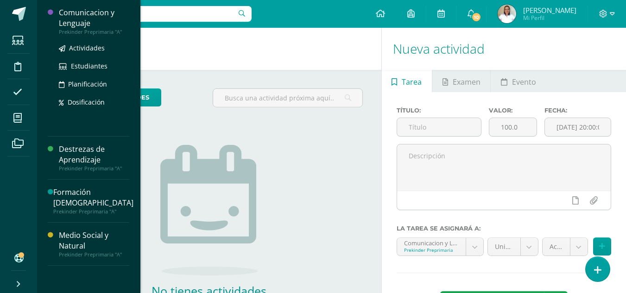
click at [92, 29] on div "Prekinder Preprimaria "A"" at bounding box center [94, 32] width 70 height 6
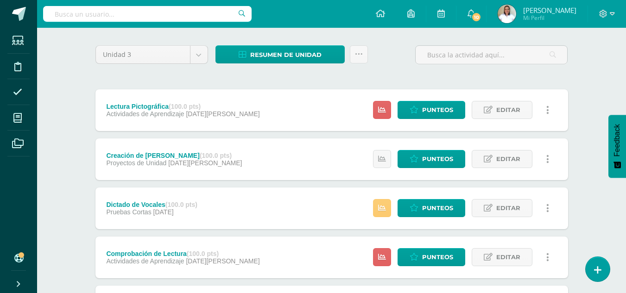
scroll to position [39, 0]
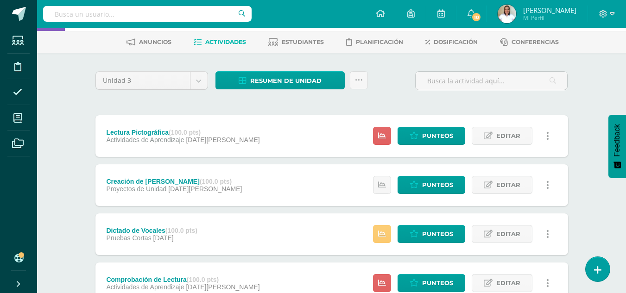
drag, startPoint x: 609, startPoint y: 125, endPoint x: 618, endPoint y: 92, distance: 34.9
click at [618, 92] on body "Estudiantes Disciplina Asistencia Mis cursos Archivos Soporte Ayuda Reportar un…" at bounding box center [313, 237] width 626 height 552
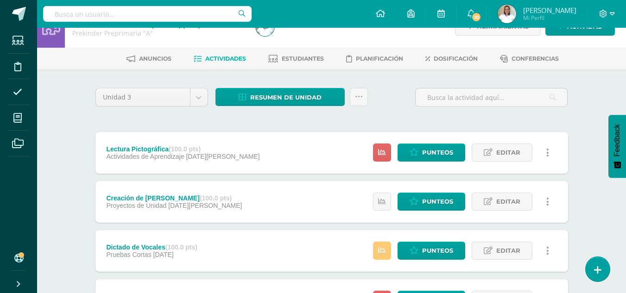
scroll to position [0, 0]
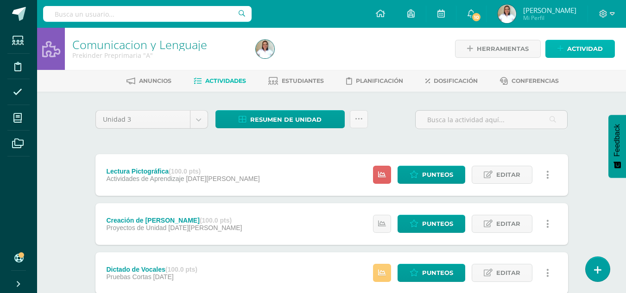
click at [564, 48] on link "Actividad" at bounding box center [579, 49] width 69 height 18
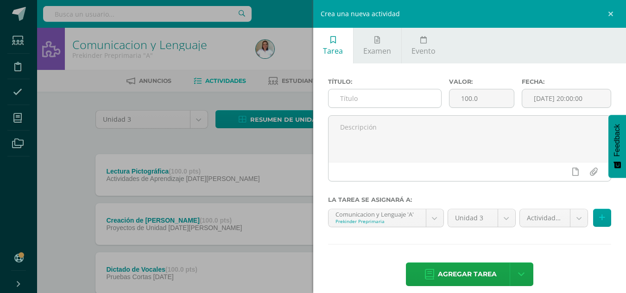
click at [389, 100] on input "text" at bounding box center [384, 98] width 113 height 18
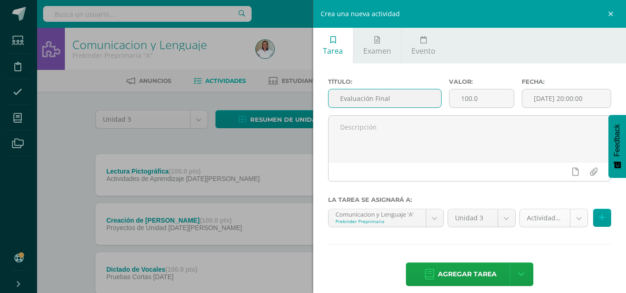
type input "Evaluación Final"
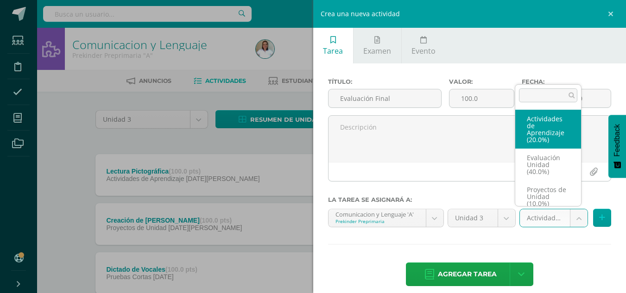
click at [570, 216] on body "Estudiantes Disciplina Asistencia Mis cursos Archivos Soporte Ayuda Reportar un…" at bounding box center [313, 276] width 626 height 552
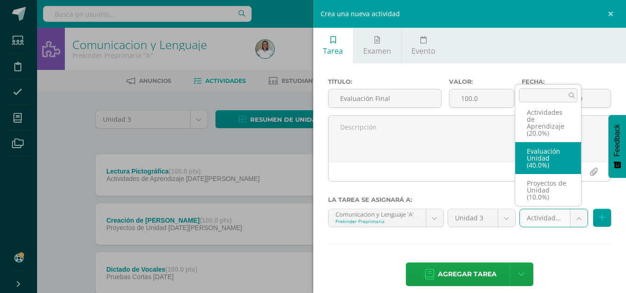
select select "197848"
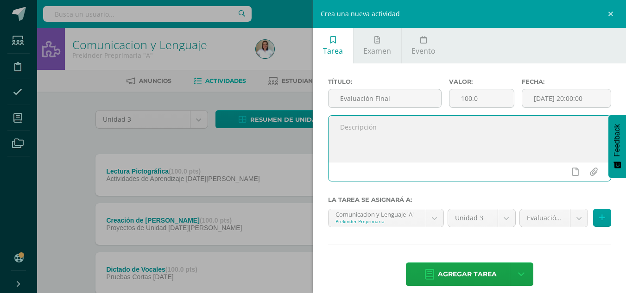
click at [483, 141] on textarea at bounding box center [469, 139] width 282 height 46
type textarea "Indicador de logros 3 Unidad"
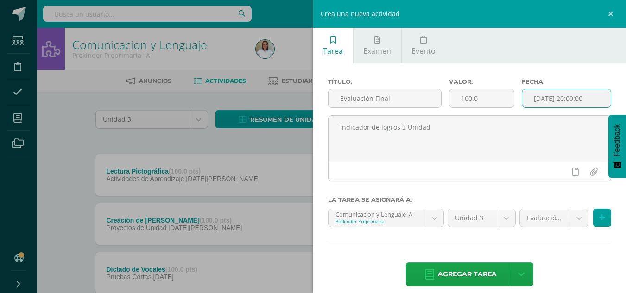
click at [550, 102] on input "[DATE] 20:00:00" at bounding box center [566, 98] width 88 height 18
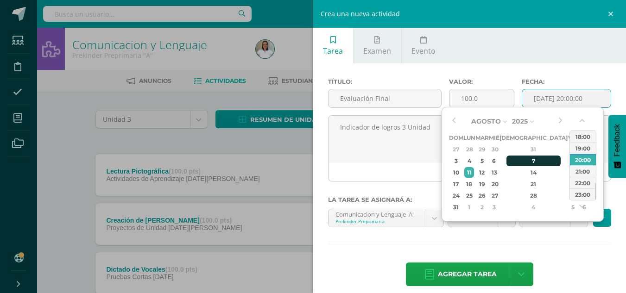
click at [520, 161] on div "7" at bounding box center [533, 161] width 55 height 11
type input "2025-08-07 20:00"
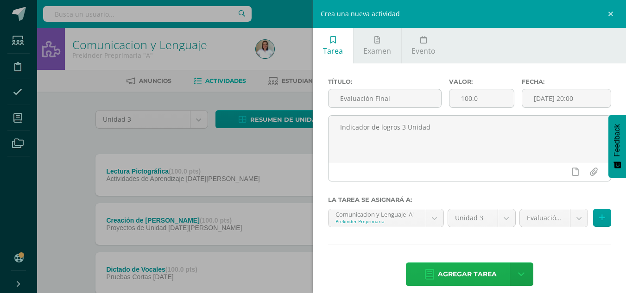
click at [476, 273] on span "Agregar tarea" at bounding box center [467, 274] width 59 height 23
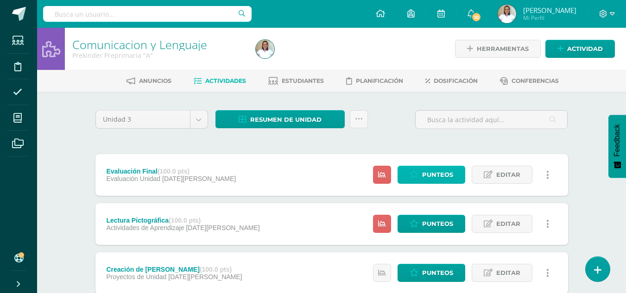
click at [420, 175] on link "Punteos" at bounding box center [431, 175] width 68 height 18
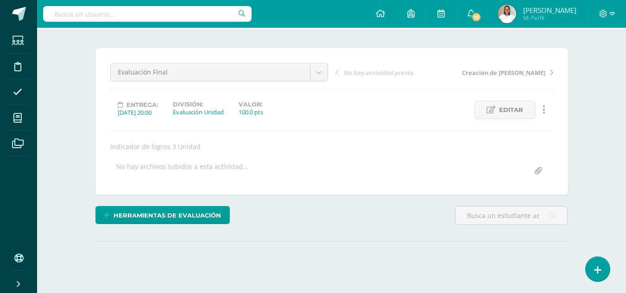
scroll to position [65, 0]
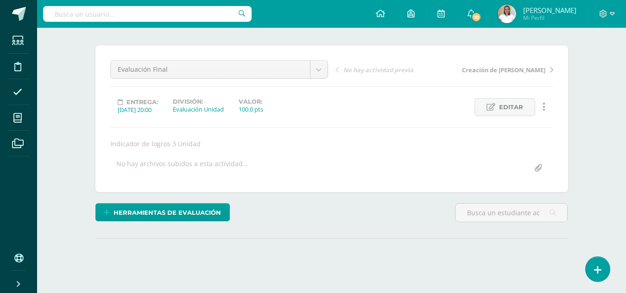
click at [625, 117] on html "Estudiantes Disciplina Asistencia Mis cursos Archivos Soporte Ayuda Reportar un…" at bounding box center [313, 123] width 626 height 376
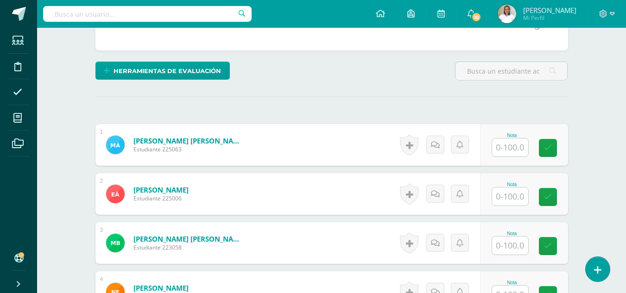
scroll to position [207, 0]
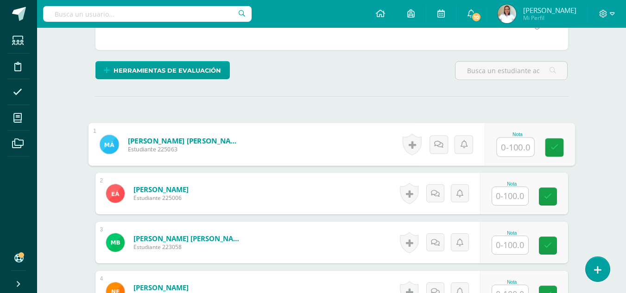
click at [502, 150] on input "text" at bounding box center [514, 147] width 37 height 19
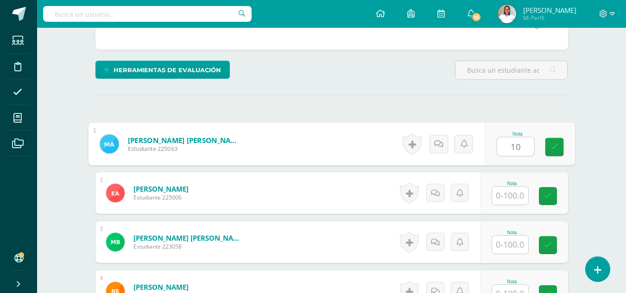
type input "100"
click at [551, 148] on icon at bounding box center [554, 147] width 8 height 8
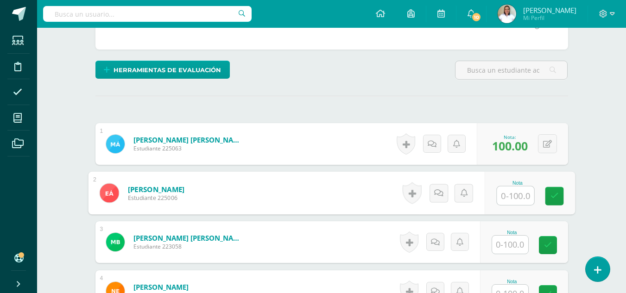
click at [521, 196] on input "text" at bounding box center [514, 196] width 37 height 19
type input "100"
click at [554, 194] on icon at bounding box center [554, 196] width 8 height 8
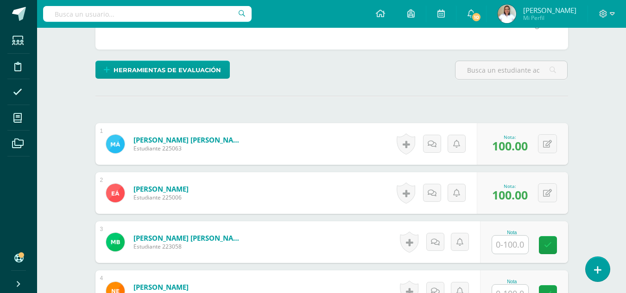
click at [522, 243] on input "text" at bounding box center [510, 245] width 36 height 18
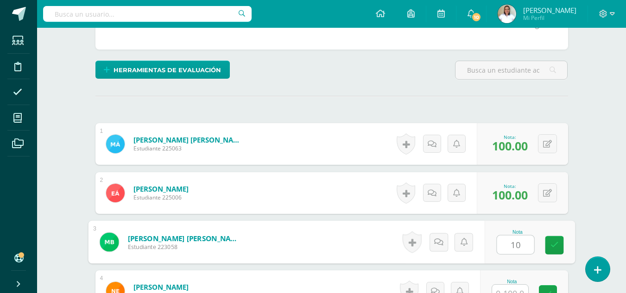
type input "100"
click at [551, 241] on icon at bounding box center [554, 245] width 8 height 8
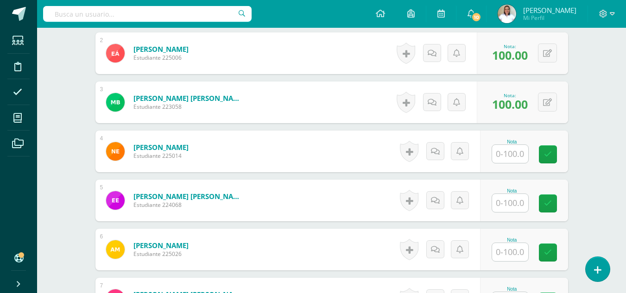
scroll to position [353, 0]
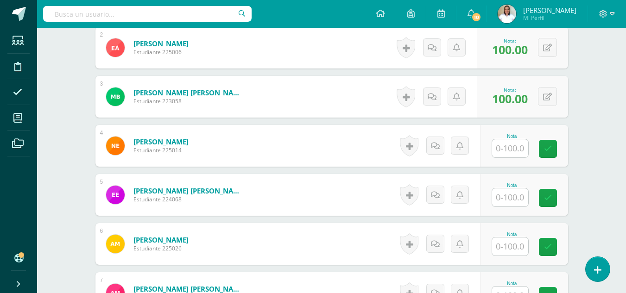
click at [522, 149] on input "text" at bounding box center [510, 148] width 36 height 18
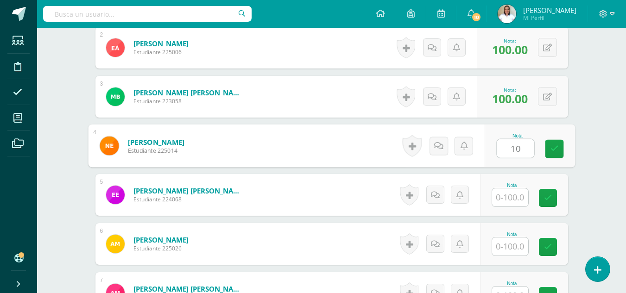
type input "100"
click at [550, 144] on link at bounding box center [554, 149] width 19 height 19
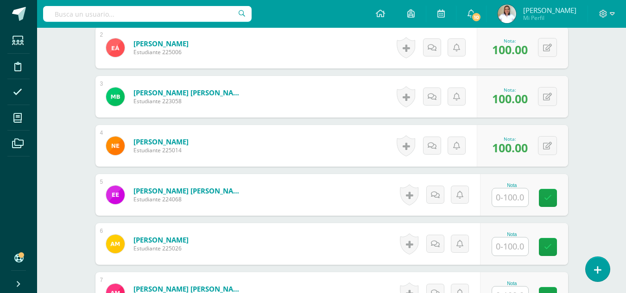
click at [500, 198] on input "text" at bounding box center [510, 197] width 36 height 18
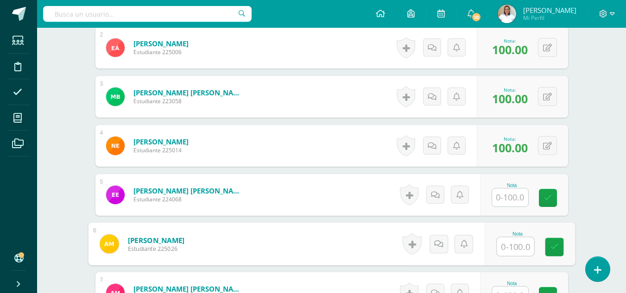
click at [509, 249] on input "text" at bounding box center [514, 247] width 37 height 19
type input "99"
click at [559, 246] on link at bounding box center [554, 247] width 19 height 19
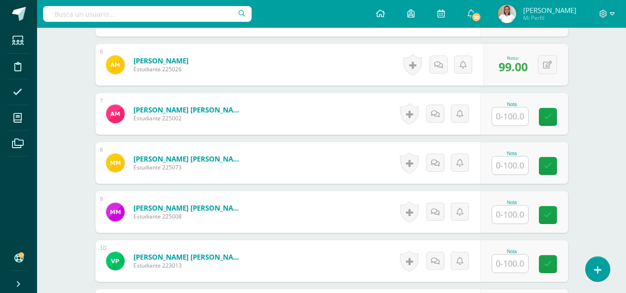
scroll to position [531, 0]
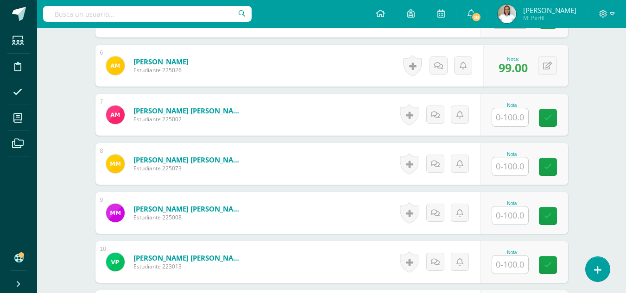
click at [508, 119] on input "text" at bounding box center [510, 117] width 36 height 18
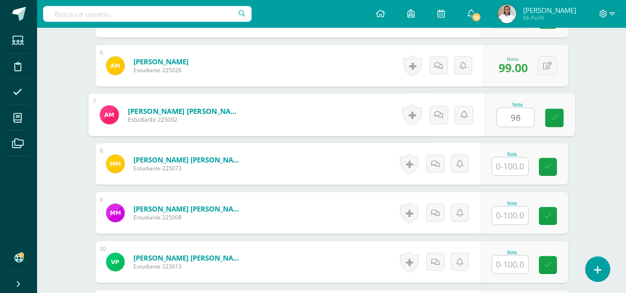
type input "98"
click at [518, 163] on input "text" at bounding box center [510, 166] width 36 height 18
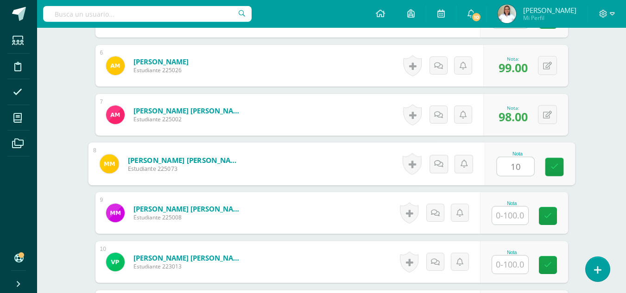
type input "100"
click at [549, 171] on link at bounding box center [554, 167] width 19 height 19
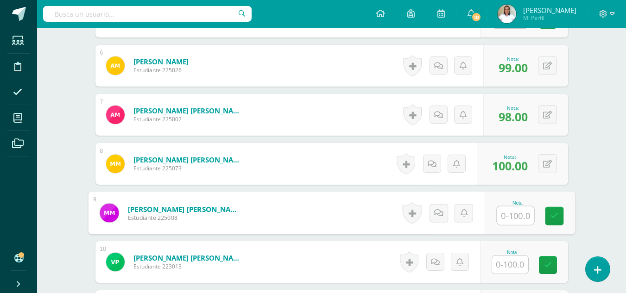
click at [509, 222] on input "text" at bounding box center [514, 216] width 37 height 19
type input "99"
click at [552, 215] on icon at bounding box center [554, 216] width 8 height 8
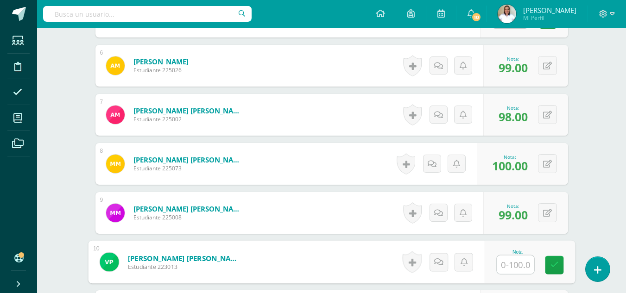
click at [513, 263] on input "text" at bounding box center [514, 265] width 37 height 19
type input "100"
click at [554, 264] on icon at bounding box center [554, 265] width 8 height 8
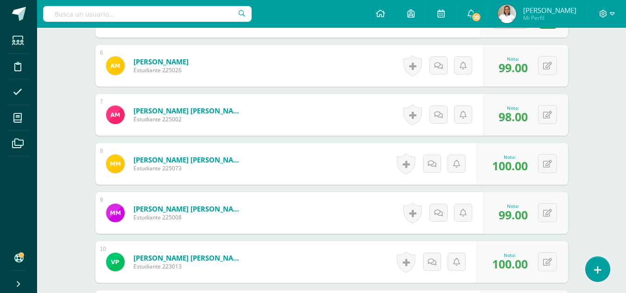
scroll to position [725, 0]
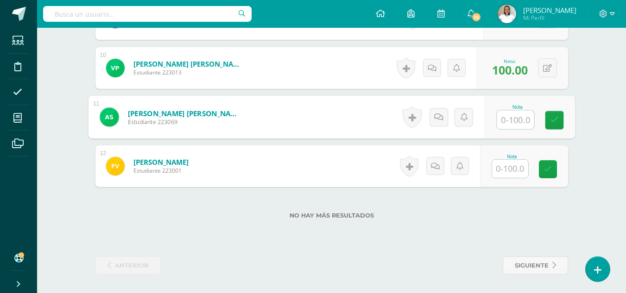
click at [515, 119] on input "text" at bounding box center [514, 120] width 37 height 19
type input "97"
click at [547, 115] on link at bounding box center [554, 120] width 19 height 19
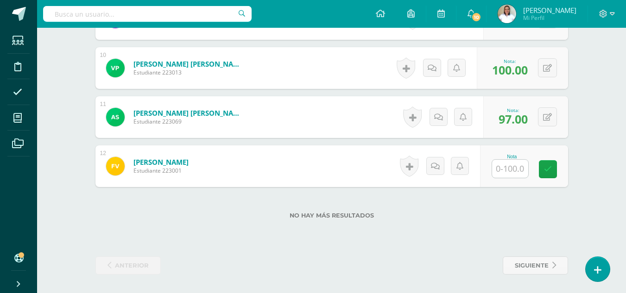
click at [514, 169] on input "text" at bounding box center [510, 169] width 36 height 18
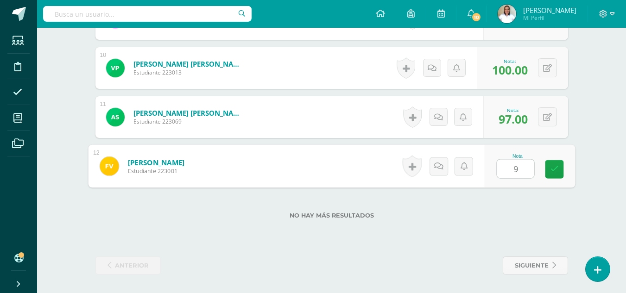
type input "99"
click at [562, 167] on link at bounding box center [554, 169] width 19 height 19
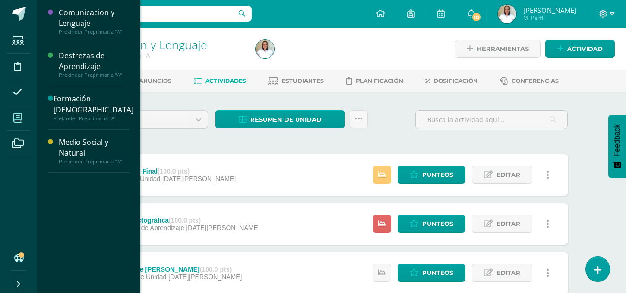
click at [16, 121] on icon at bounding box center [17, 117] width 8 height 9
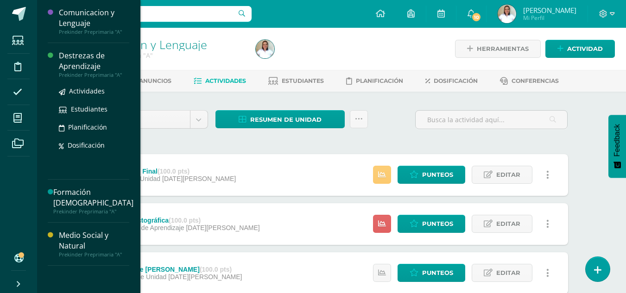
click at [68, 63] on div "Destrezas de Aprendizaje" at bounding box center [94, 60] width 70 height 21
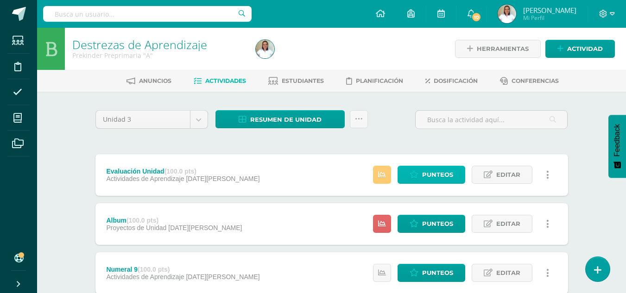
click at [418, 172] on icon at bounding box center [413, 175] width 9 height 8
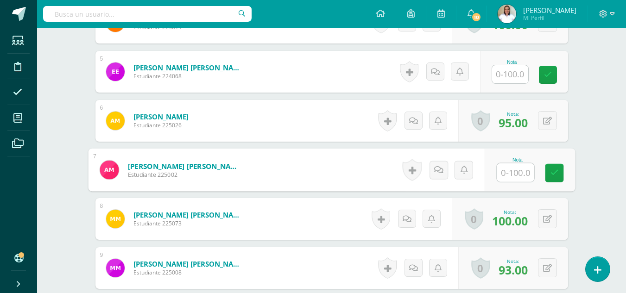
scroll to position [477, 0]
click at [513, 177] on input "text" at bounding box center [514, 172] width 37 height 19
type input "86"
click at [554, 173] on icon at bounding box center [554, 173] width 8 height 8
